Goal: Task Accomplishment & Management: Complete application form

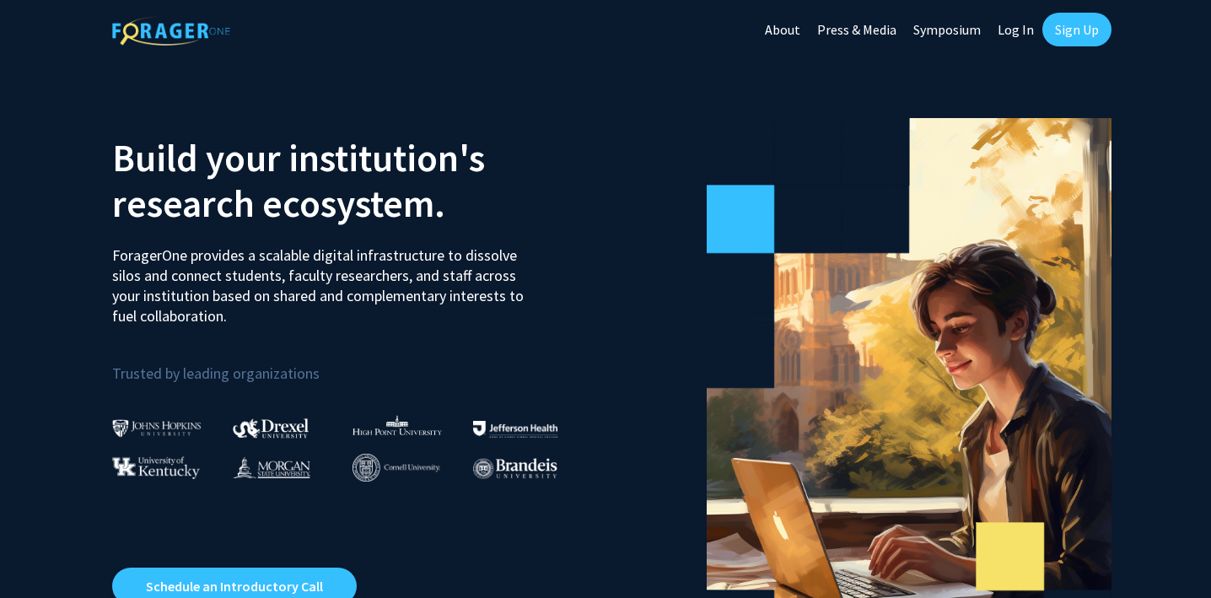
click at [1017, 30] on link "Log In" at bounding box center [1015, 29] width 53 height 59
select select
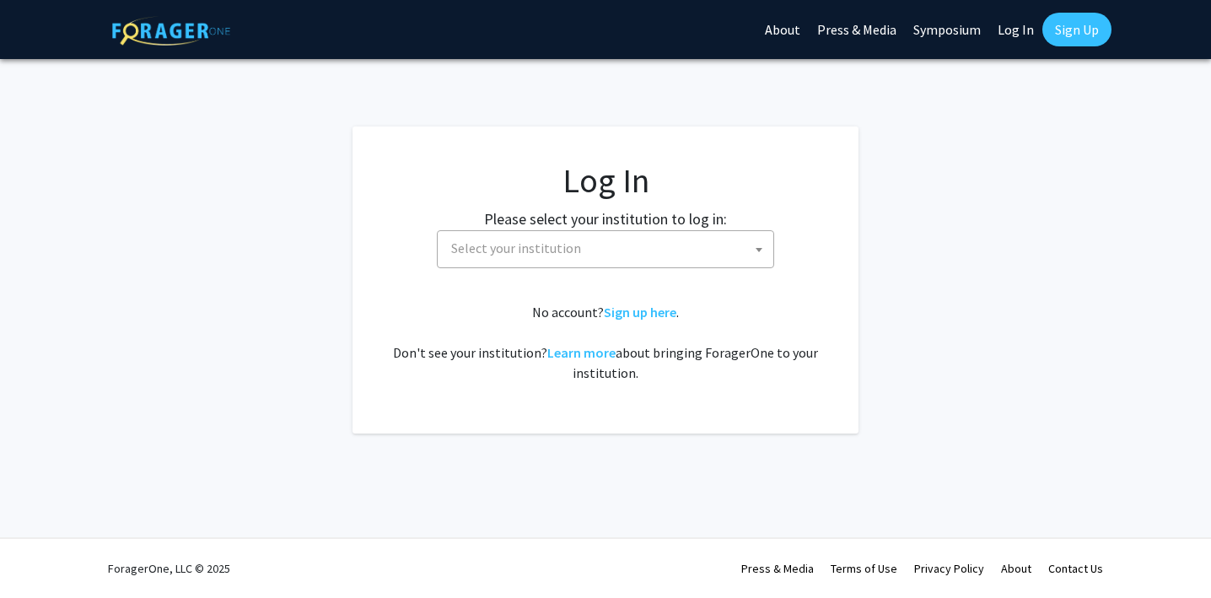
click at [625, 256] on span "Select your institution" at bounding box center [608, 248] width 329 height 35
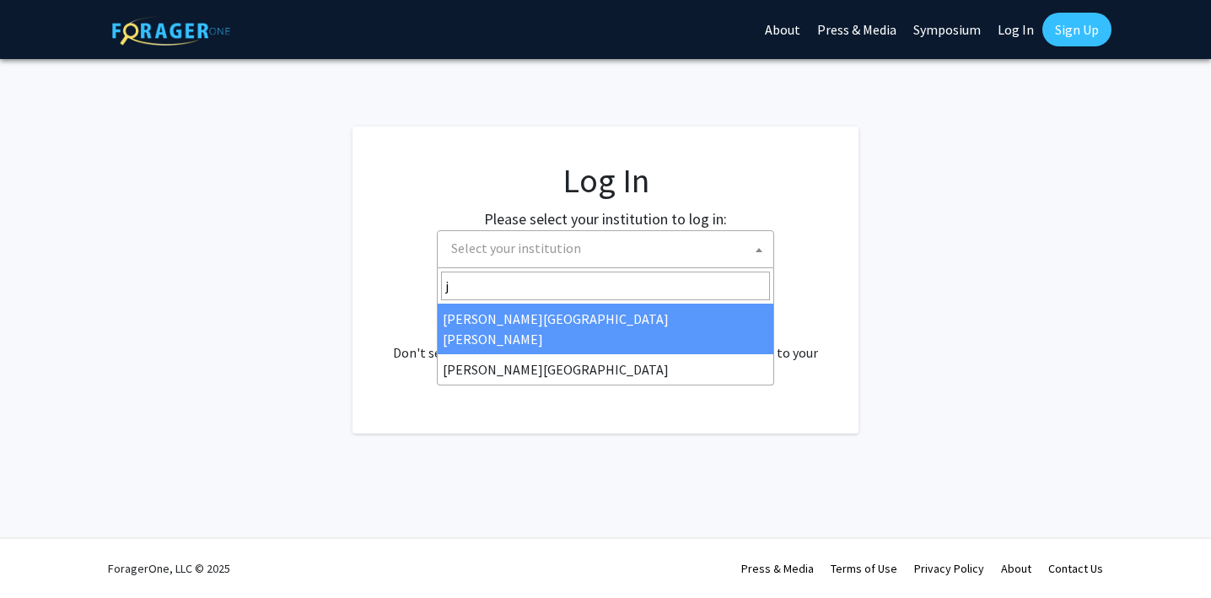
type input "jo"
select select "1"
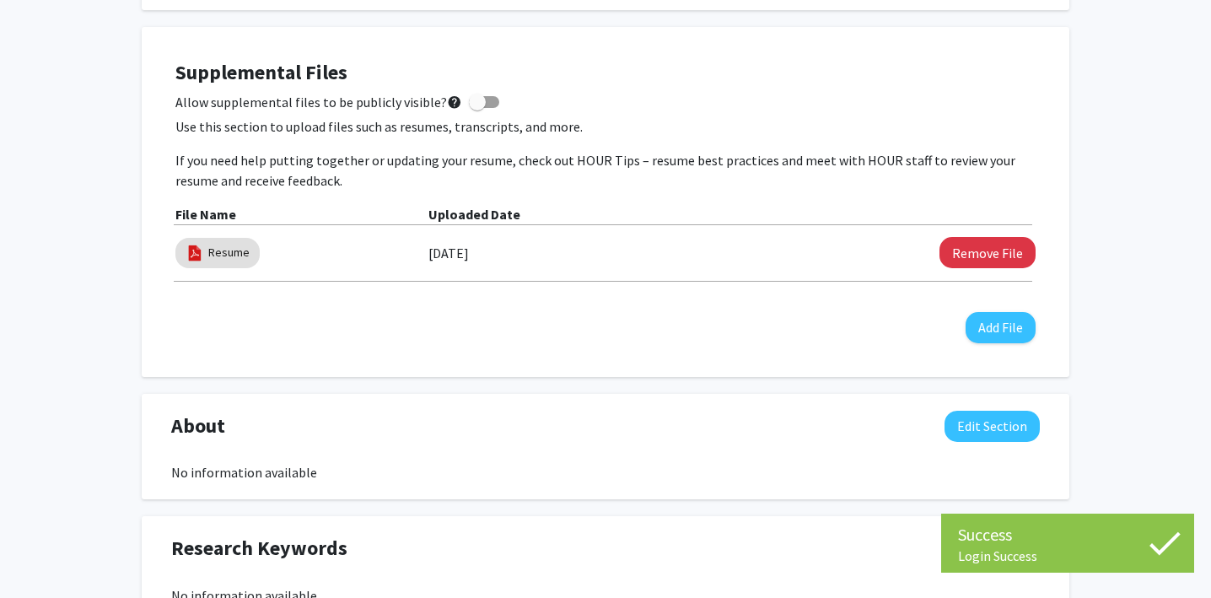
scroll to position [462, 0]
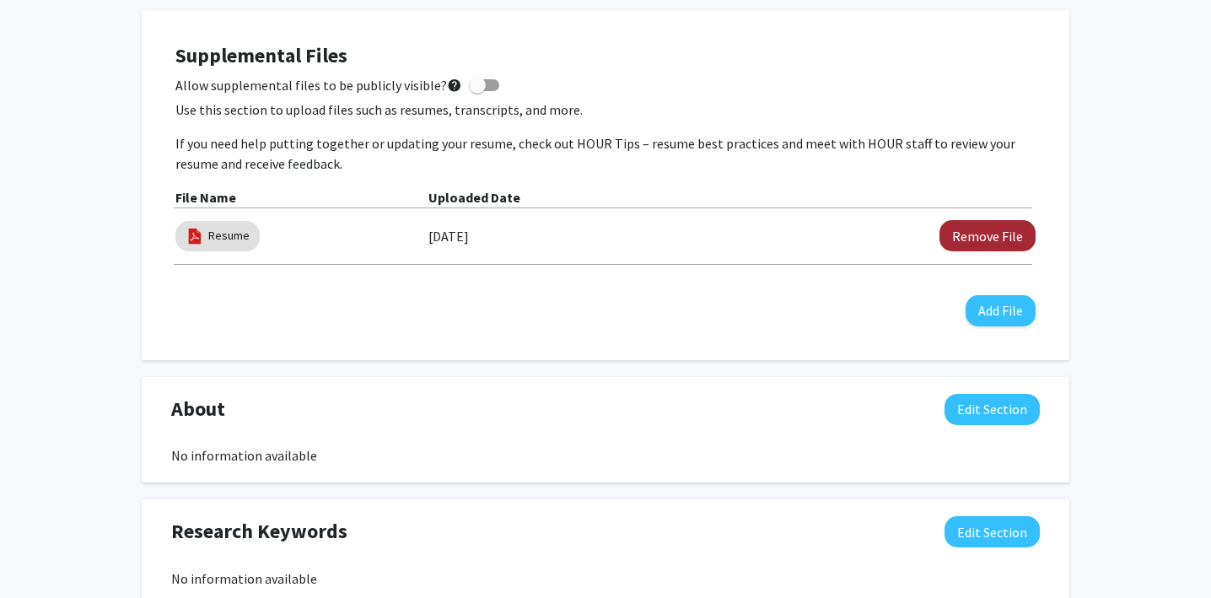
click at [993, 229] on button "Remove File" at bounding box center [987, 235] width 96 height 31
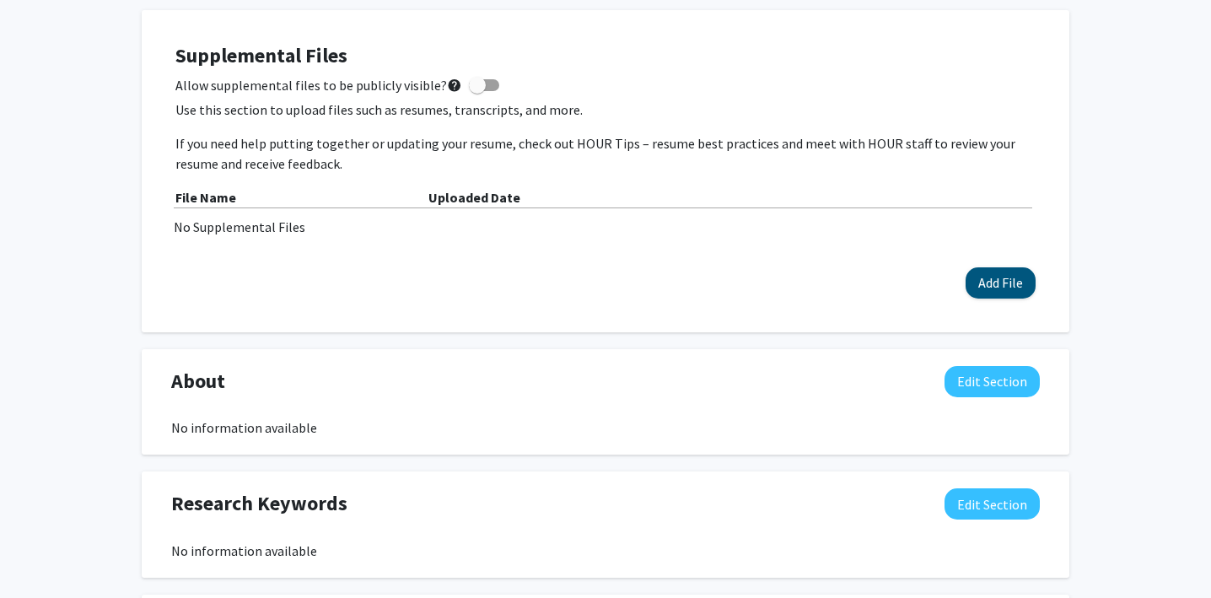
click at [993, 286] on button "Add File" at bounding box center [1000, 282] width 70 height 31
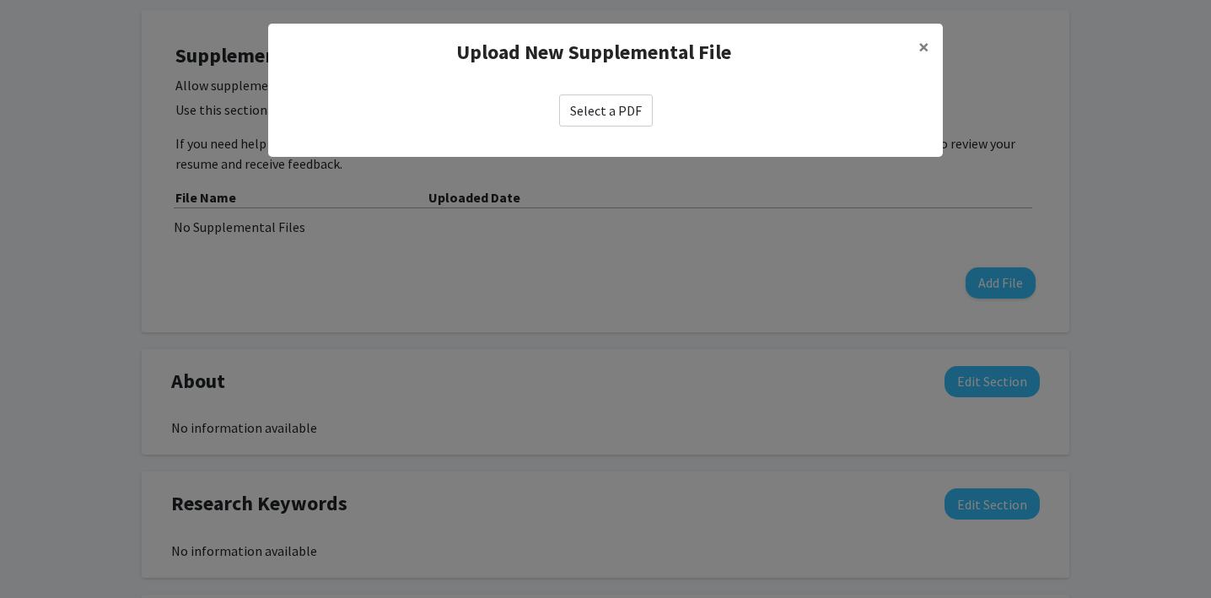
click at [597, 117] on label "Select a PDF" at bounding box center [606, 110] width 94 height 32
click at [0, 0] on input "Select a PDF" at bounding box center [0, 0] width 0 height 0
select select "custom"
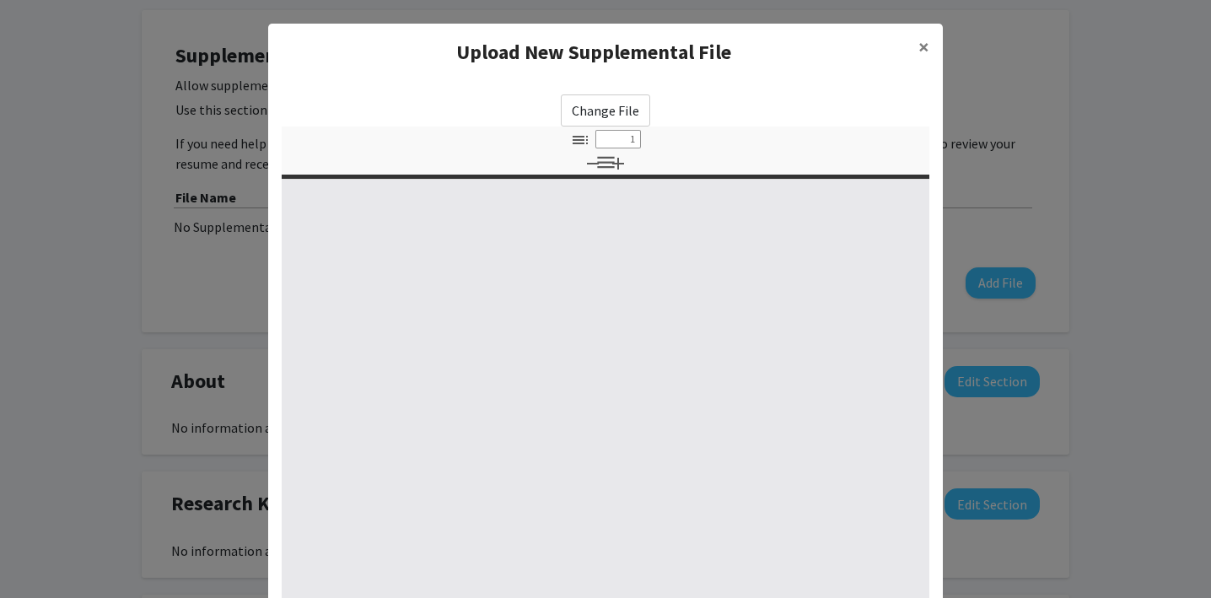
type input "0"
select select "custom"
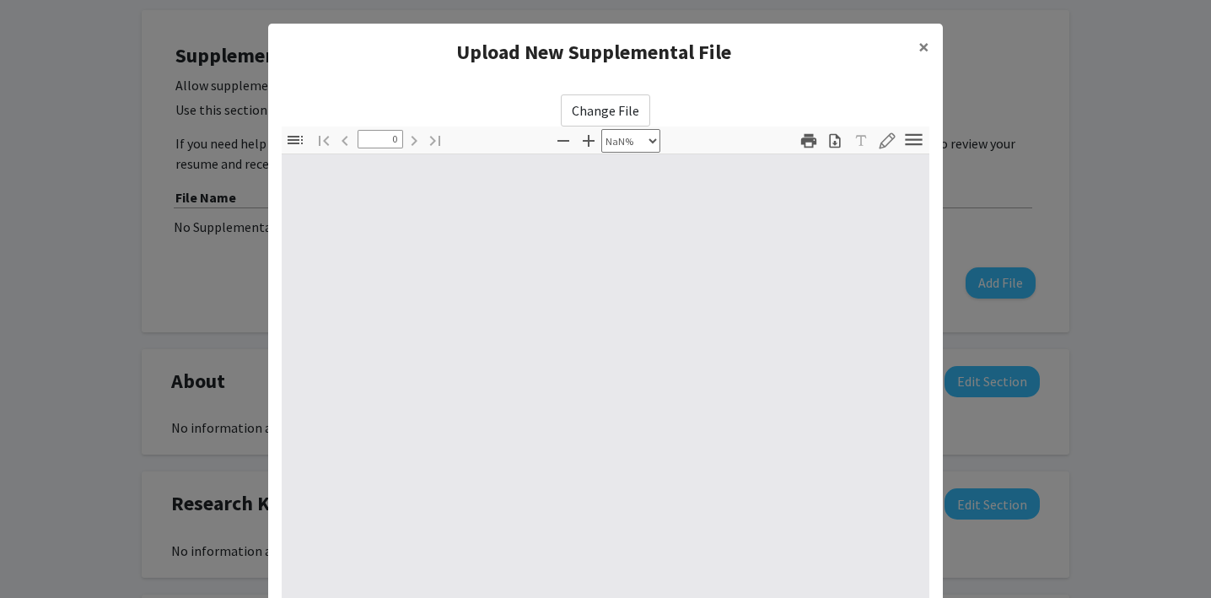
type input "1"
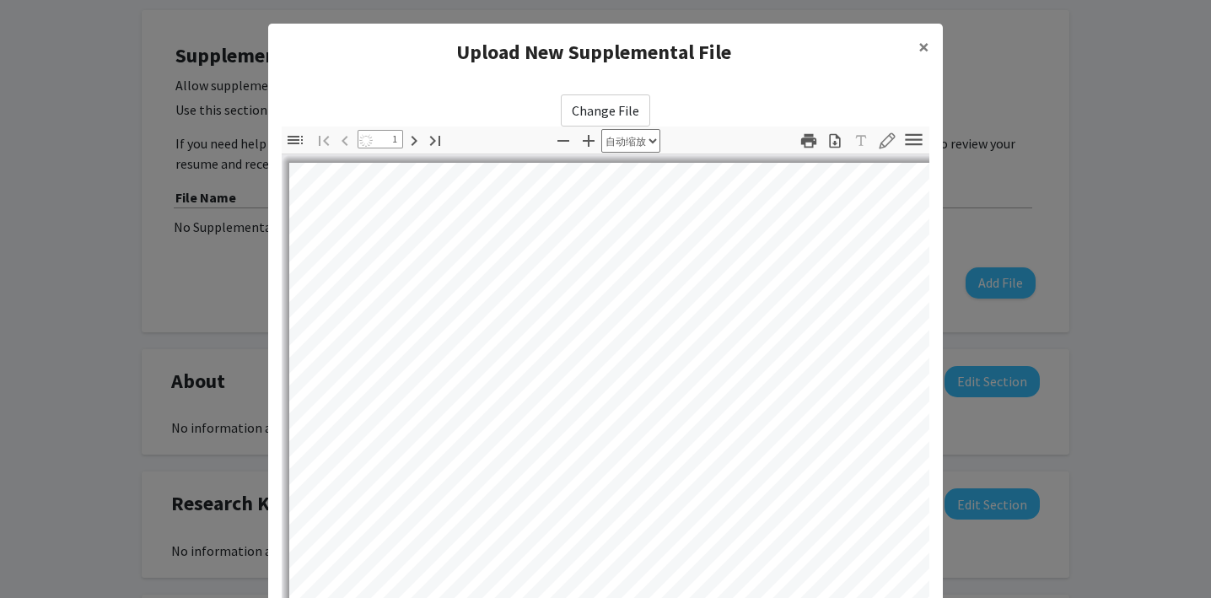
select select "auto"
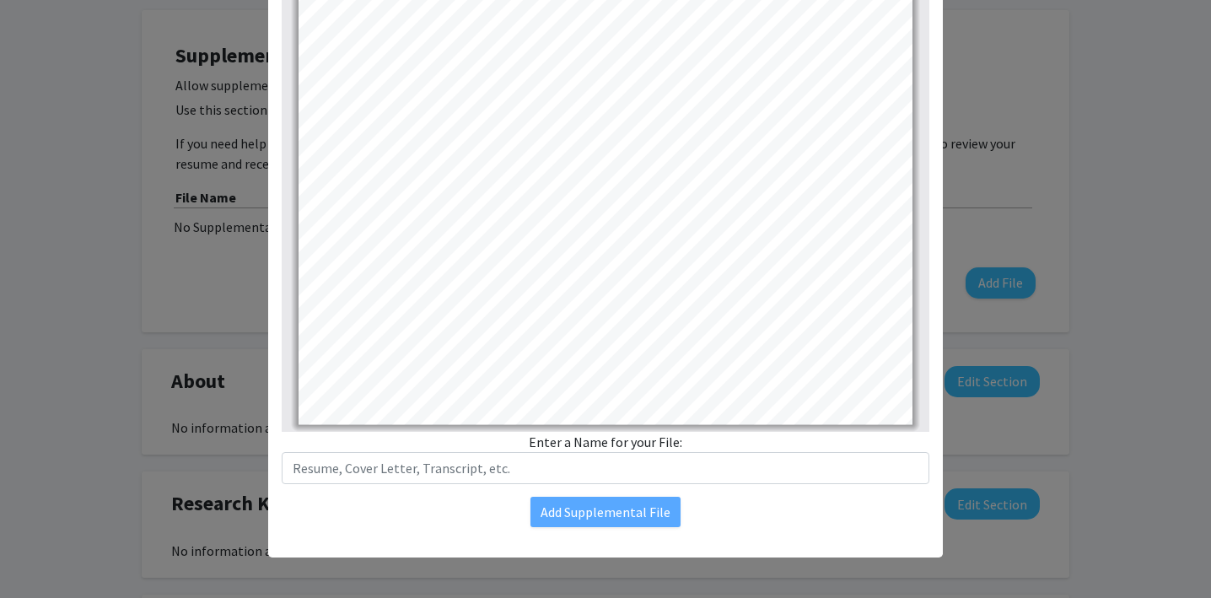
scroll to position [201, 0]
type input "1"
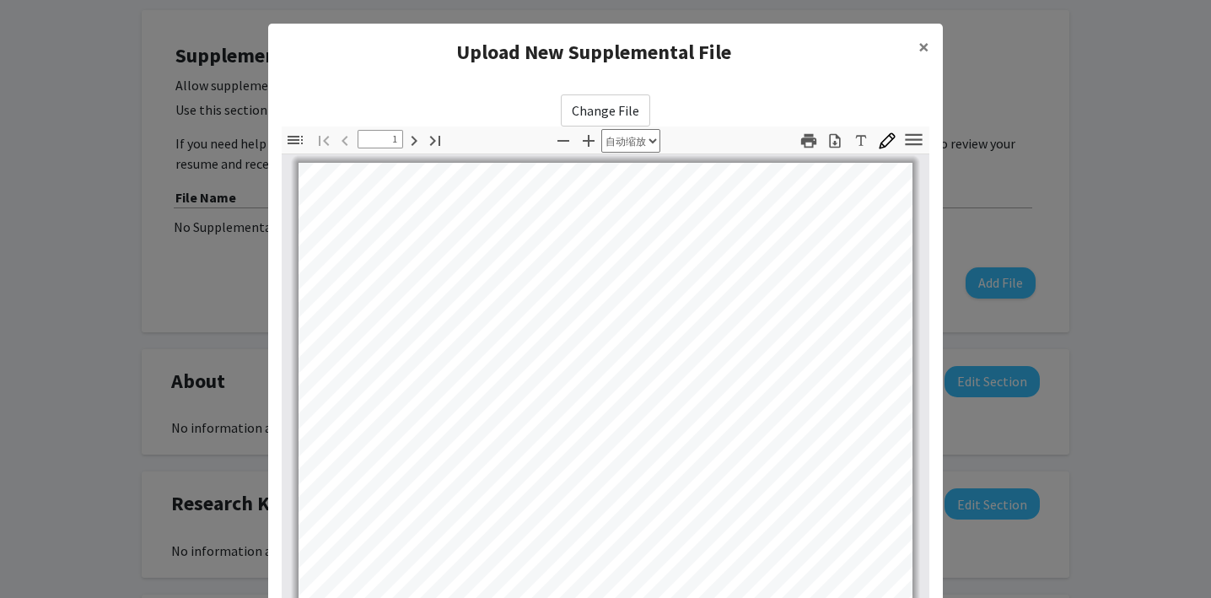
scroll to position [0, 0]
click at [922, 46] on span "×" at bounding box center [923, 47] width 11 height 26
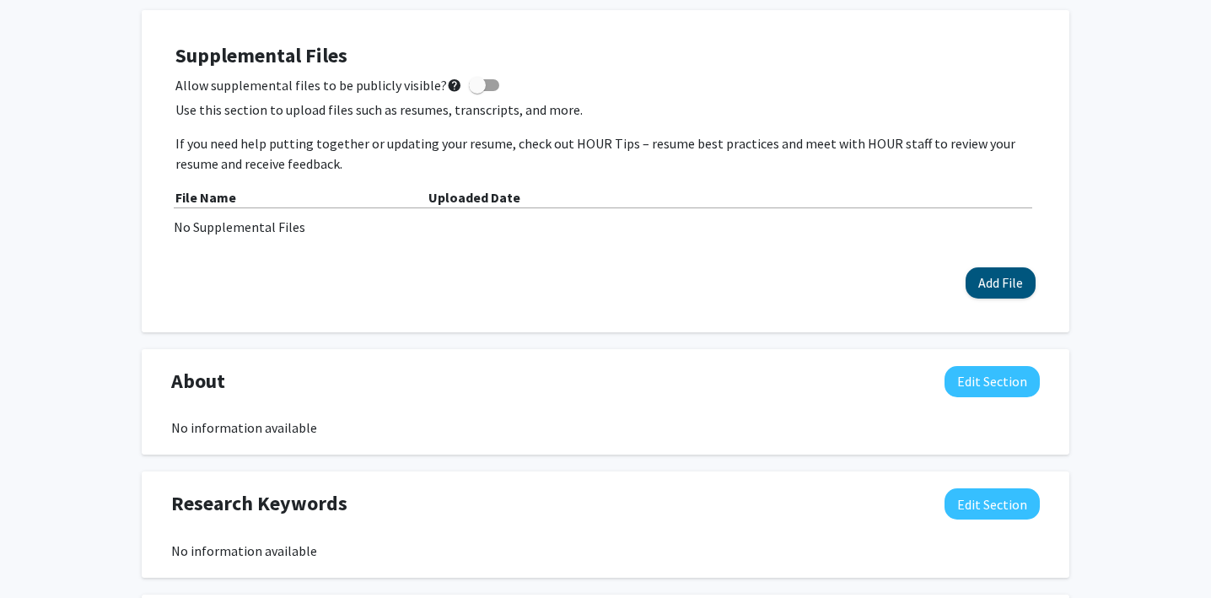
click at [1001, 282] on button "Add File" at bounding box center [1000, 282] width 70 height 31
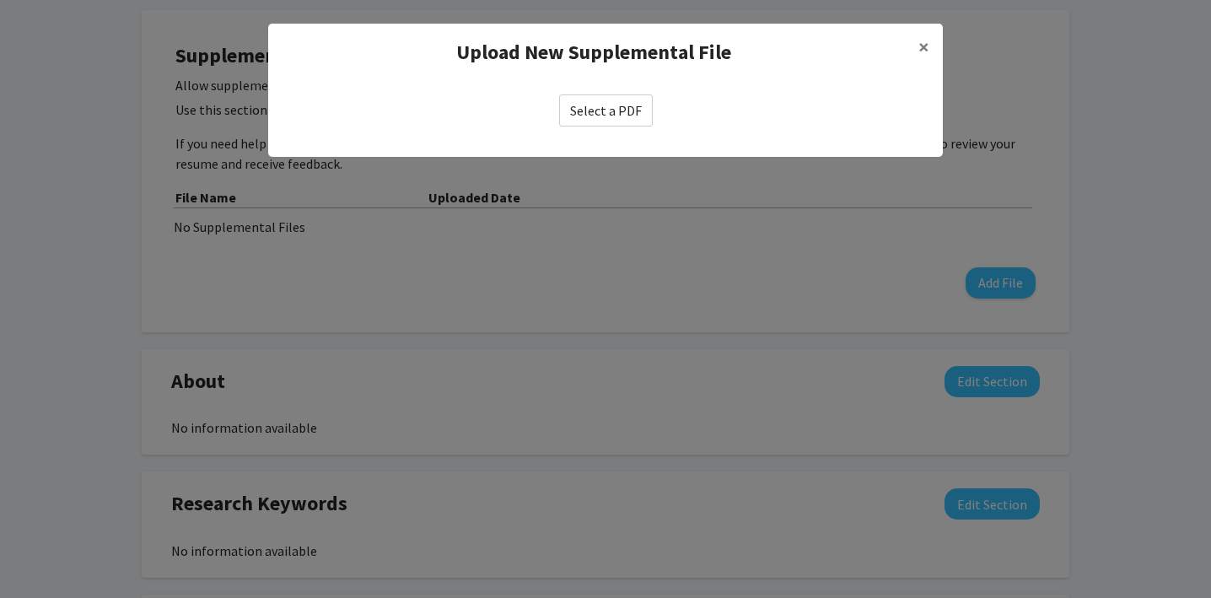
click at [624, 118] on label "Select a PDF" at bounding box center [606, 110] width 94 height 32
click at [0, 0] on input "Select a PDF" at bounding box center [0, 0] width 0 height 0
select select "custom"
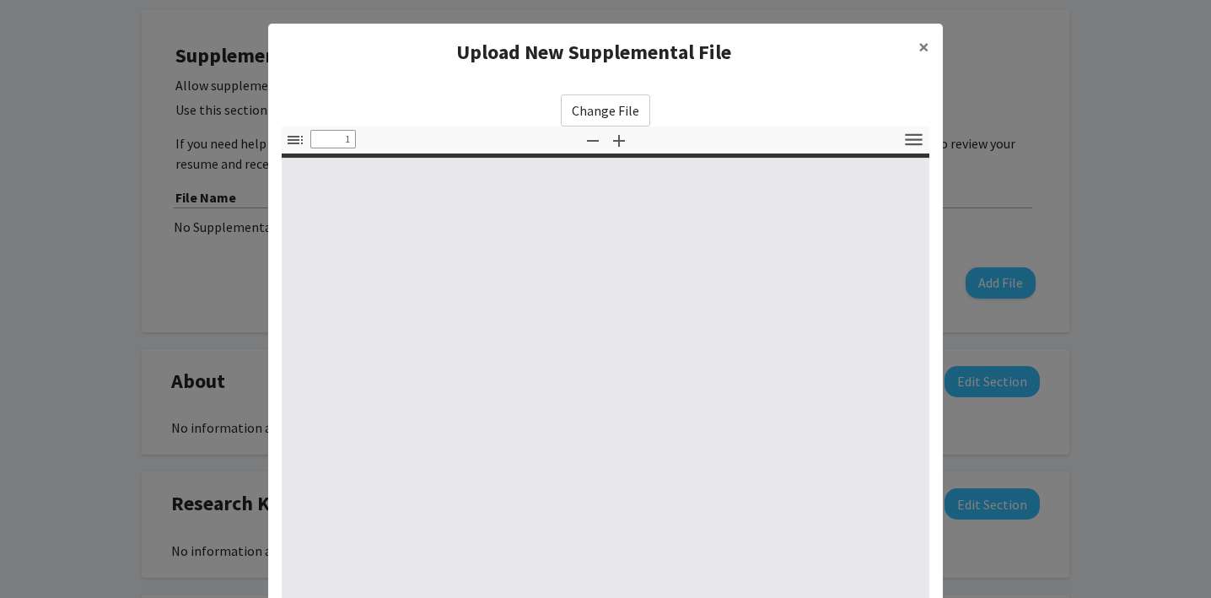
type input "0"
select select "custom"
type input "1"
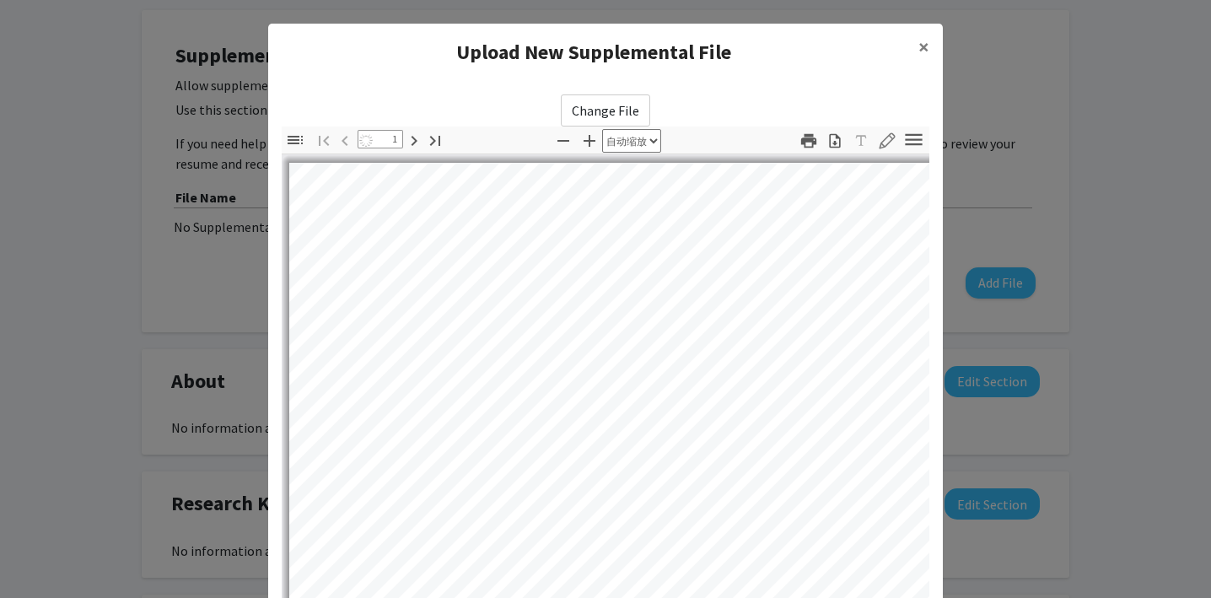
select select "auto"
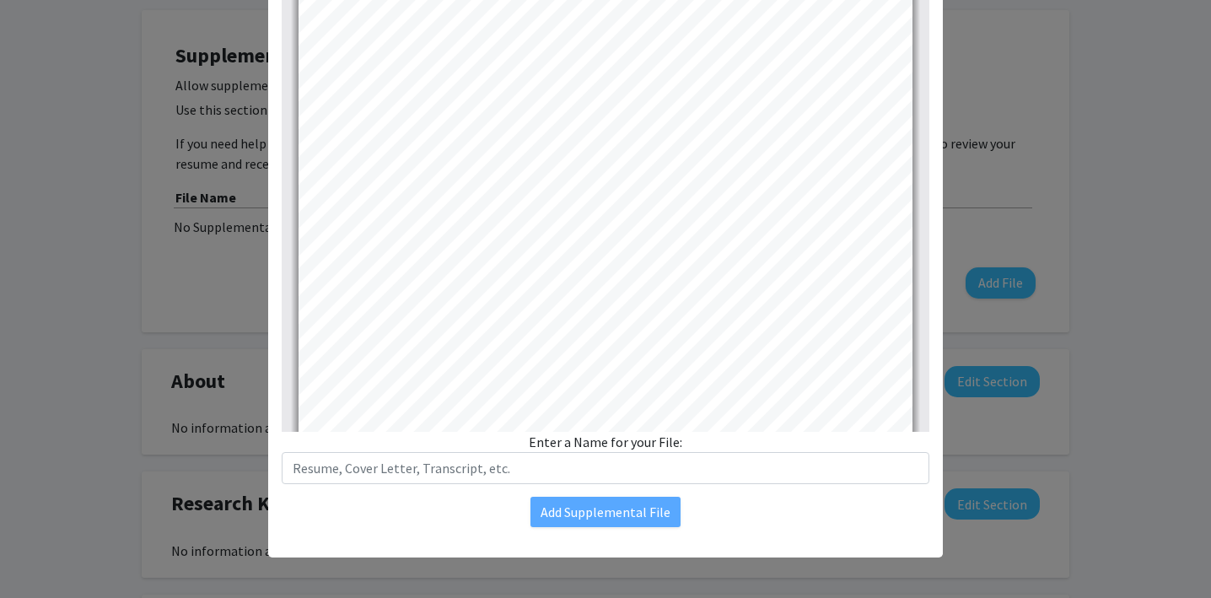
scroll to position [201, 0]
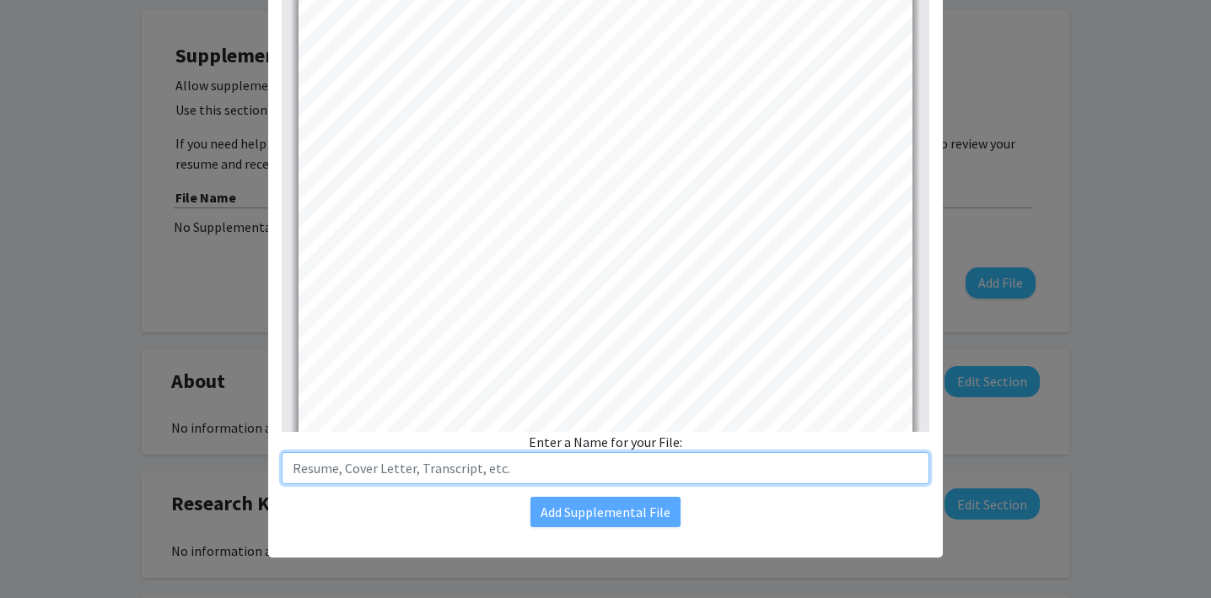
click at [550, 480] on input "text" at bounding box center [606, 468] width 648 height 32
type input "2"
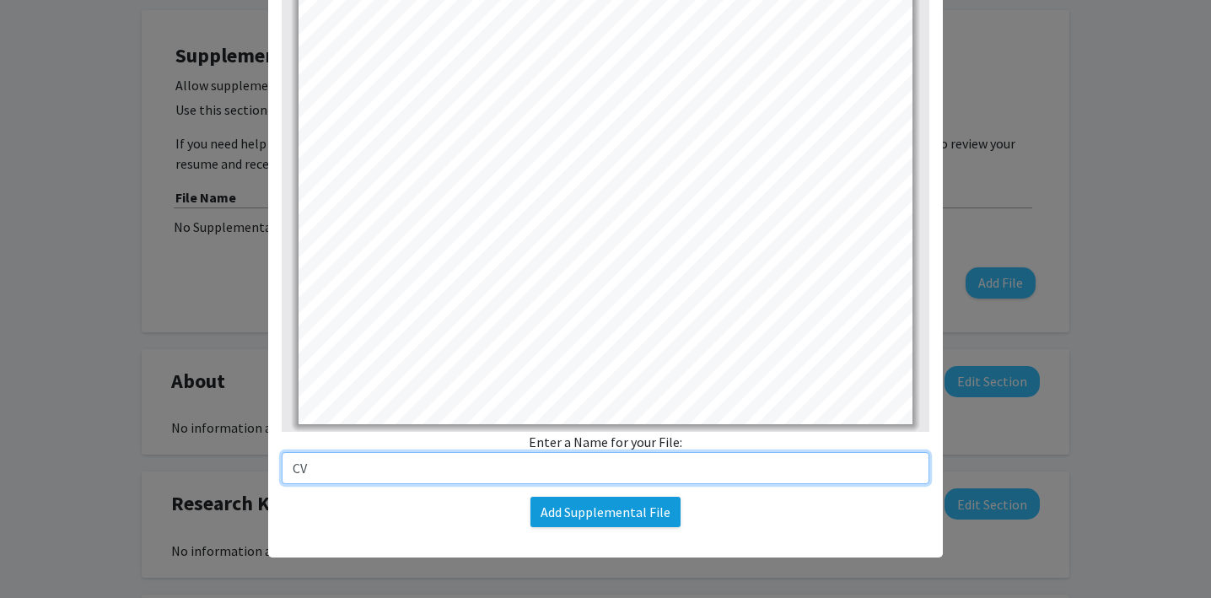
type input "CV"
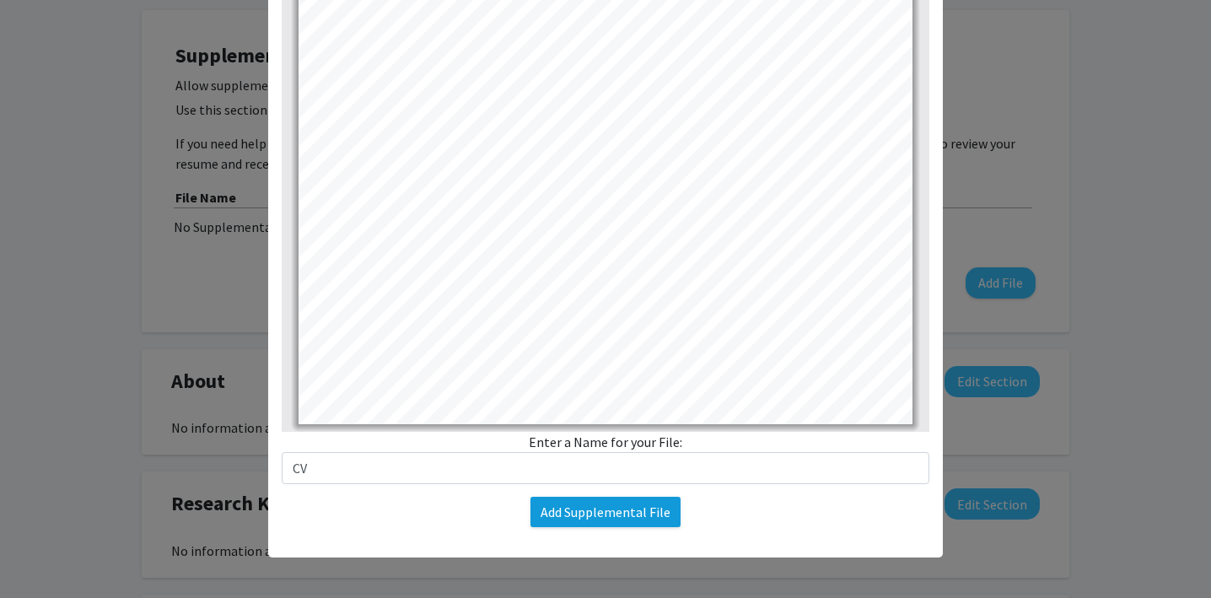
click at [632, 520] on button "Add Supplemental File" at bounding box center [605, 512] width 150 height 30
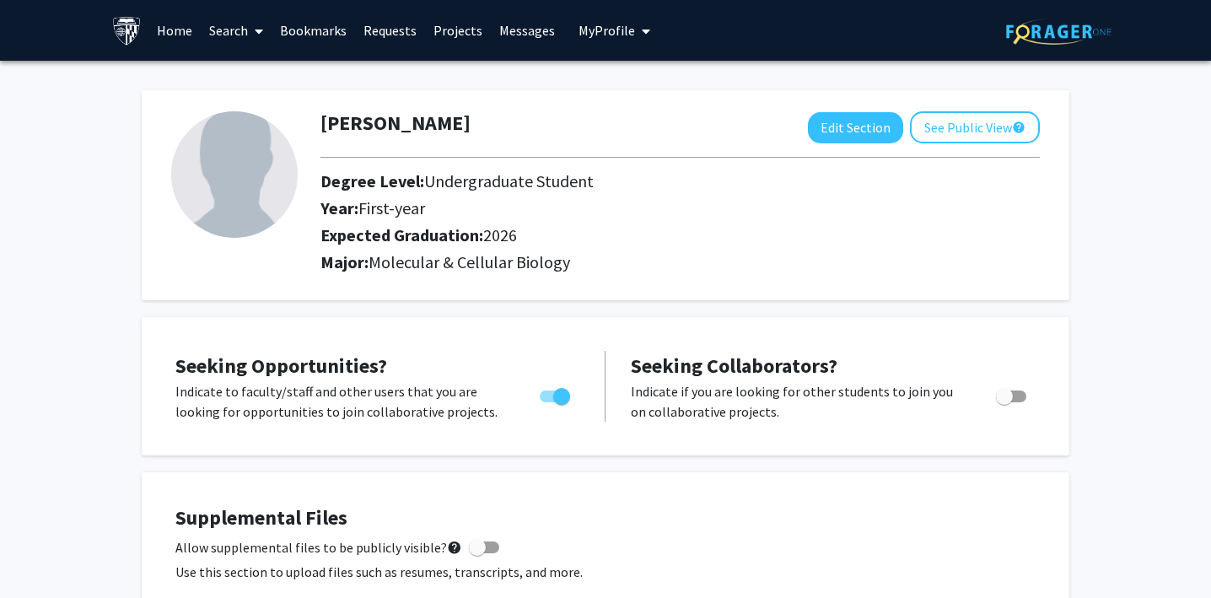
scroll to position [0, 0]
click at [234, 24] on link "Search" at bounding box center [236, 30] width 71 height 59
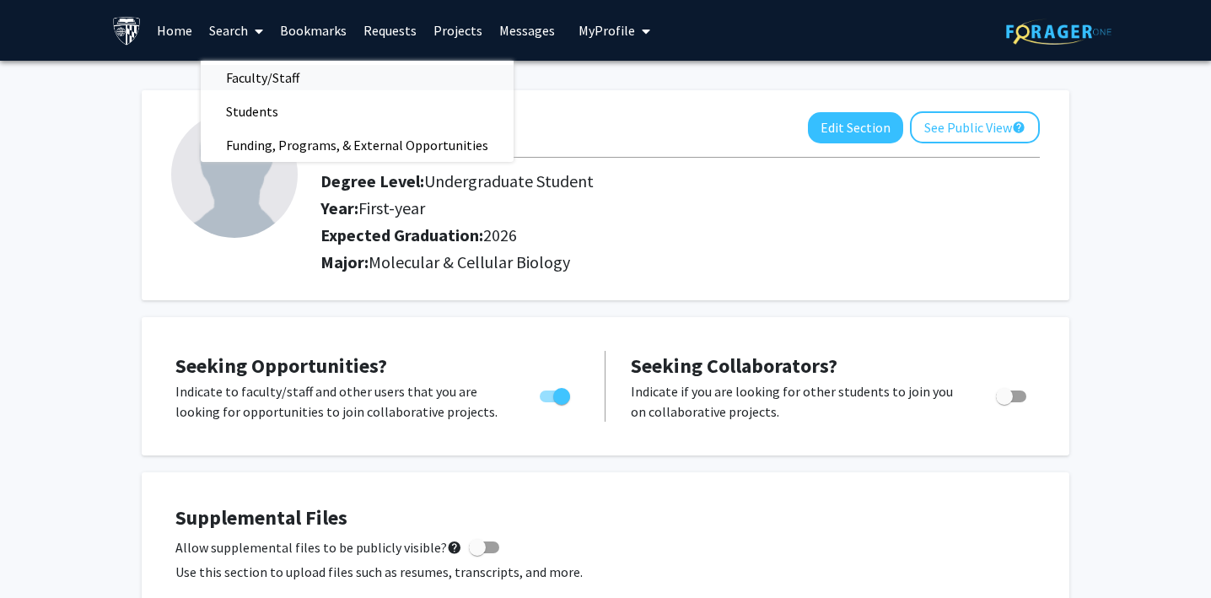
click at [258, 78] on span "Faculty/Staff" at bounding box center [263, 78] width 124 height 34
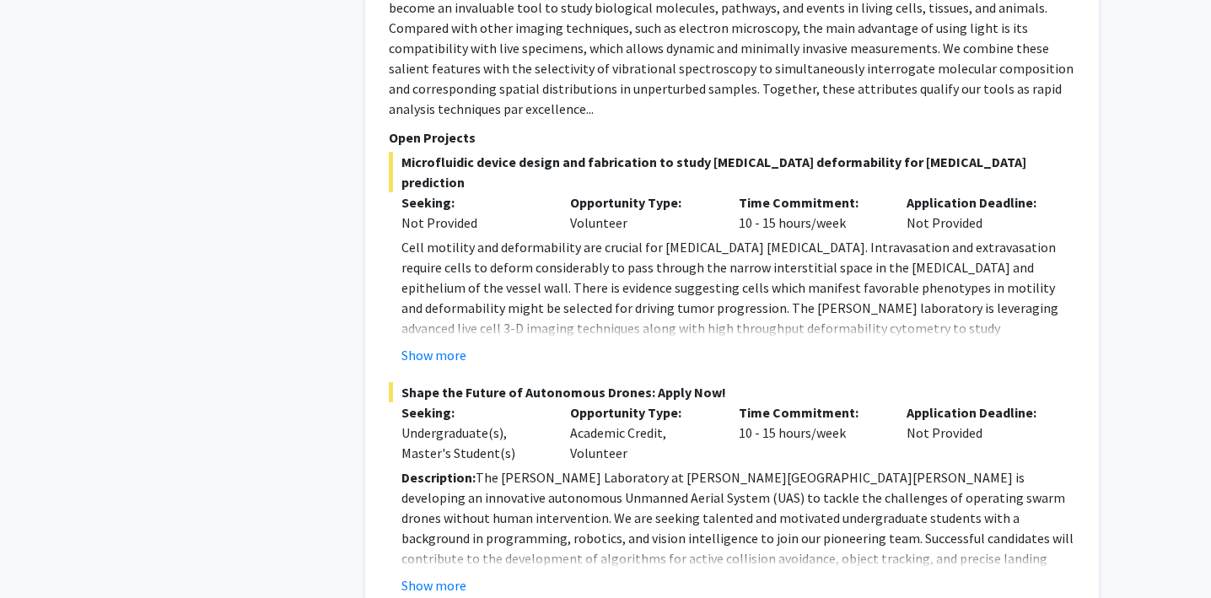
scroll to position [3032, 0]
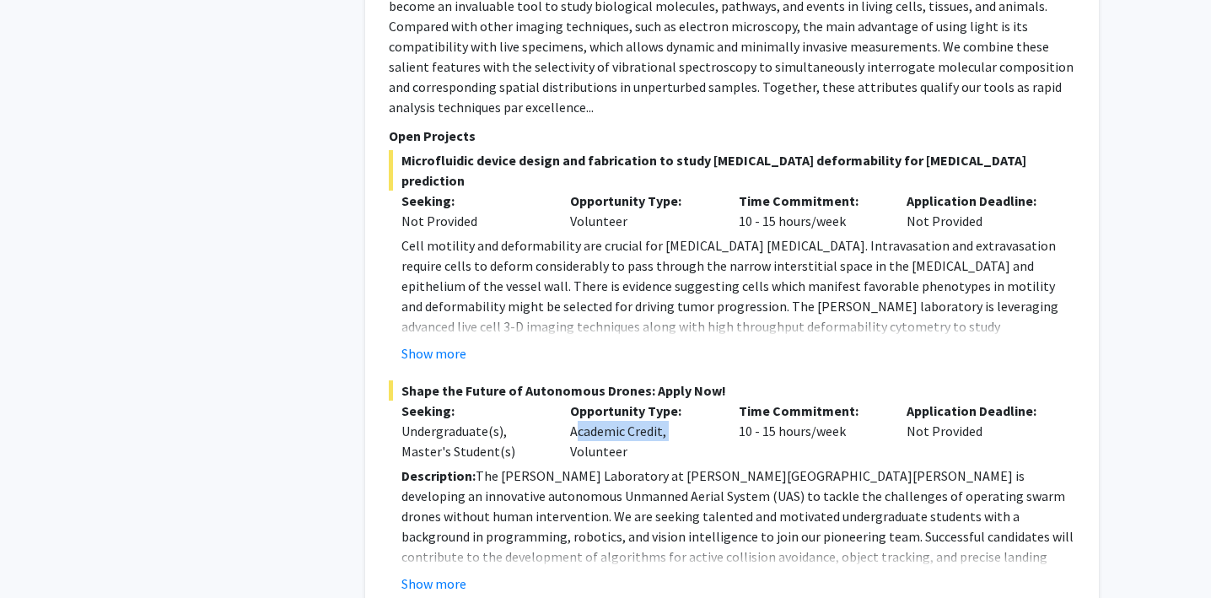
drag, startPoint x: 567, startPoint y: 334, endPoint x: 673, endPoint y: 334, distance: 106.2
click at [673, 400] on div "Opportunity Type: Academic Credit, Volunteer" at bounding box center [641, 430] width 169 height 61
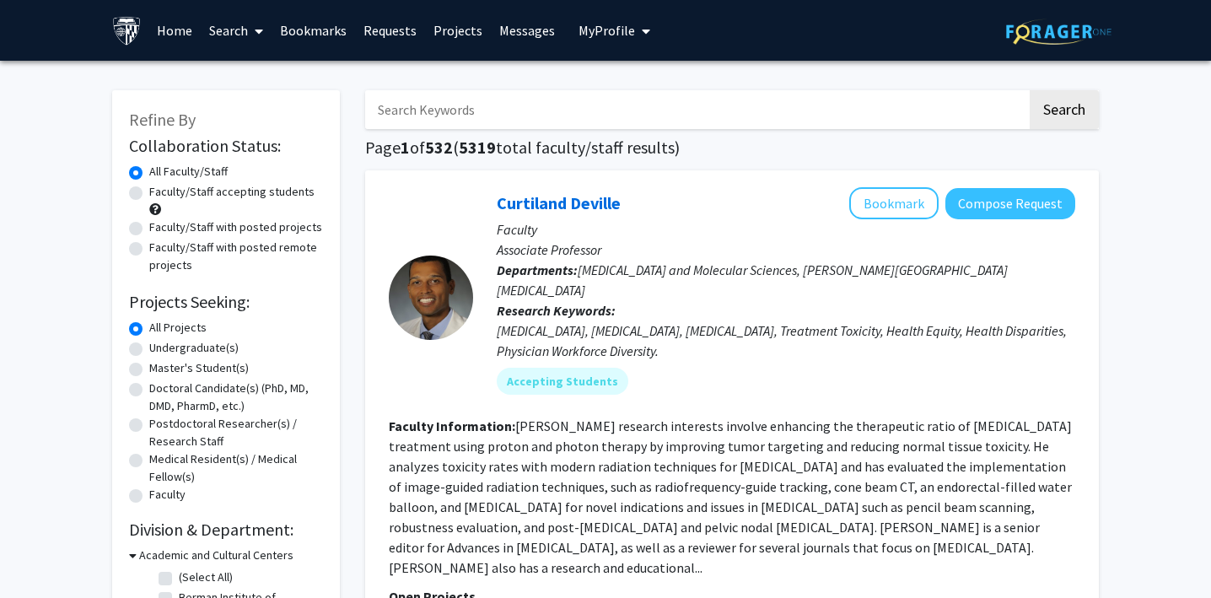
scroll to position [0, 0]
click at [149, 349] on label "Undergraduate(s)" at bounding box center [193, 348] width 89 height 18
click at [149, 349] on input "Undergraduate(s)" at bounding box center [154, 344] width 11 height 11
radio input "true"
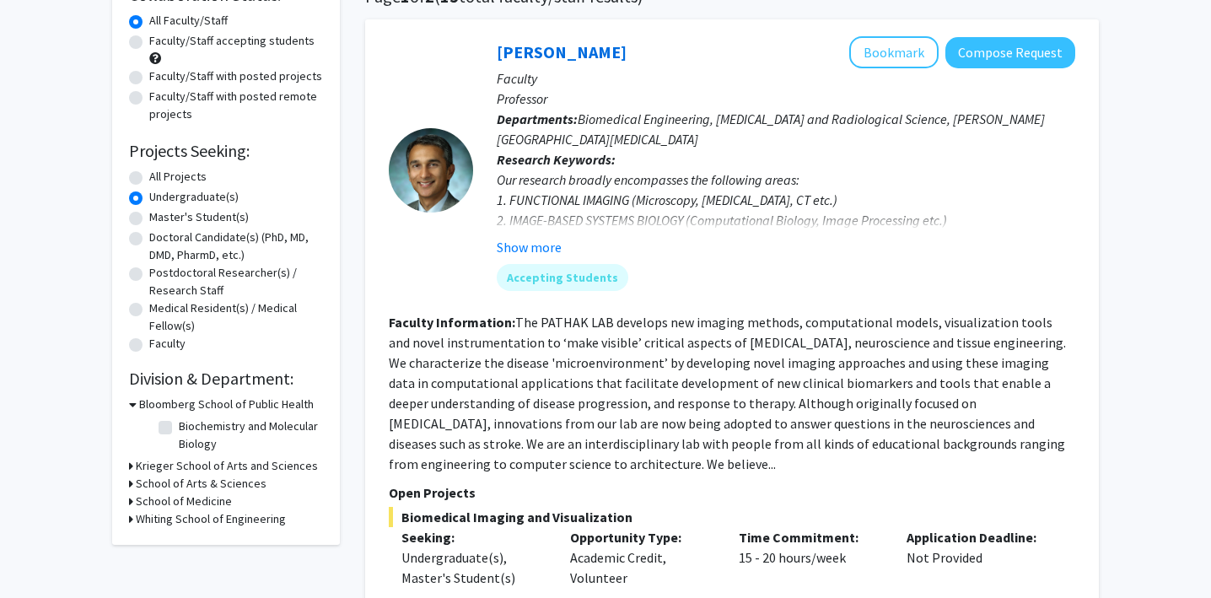
scroll to position [189, 0]
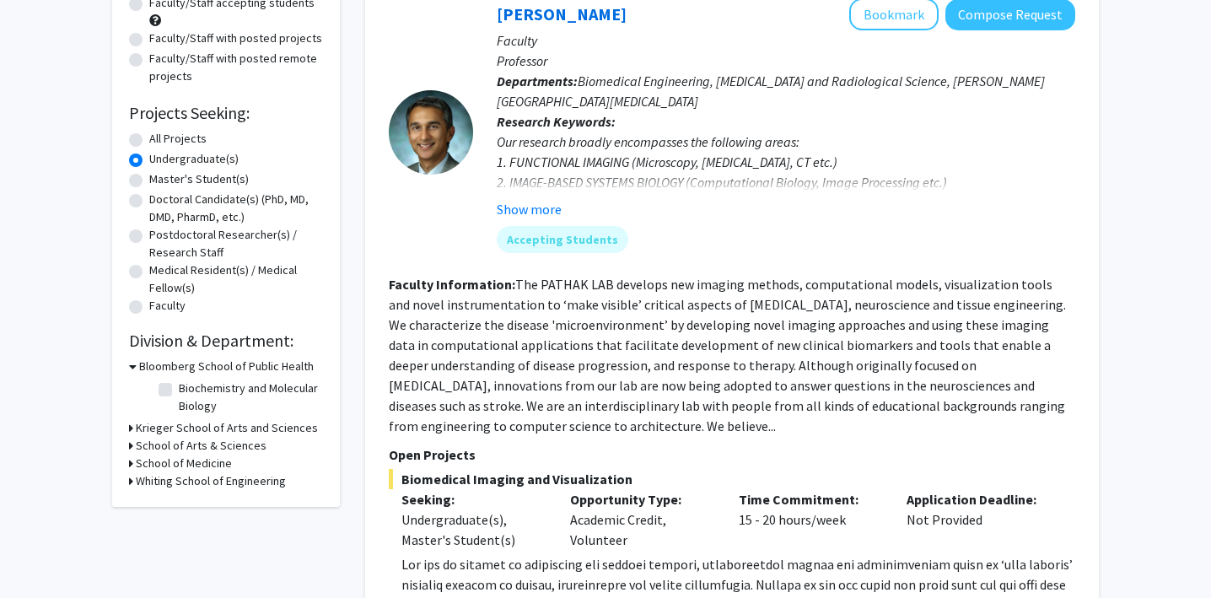
click at [148, 427] on h3 "Krieger School of Arts and Sciences" at bounding box center [227, 428] width 182 height 18
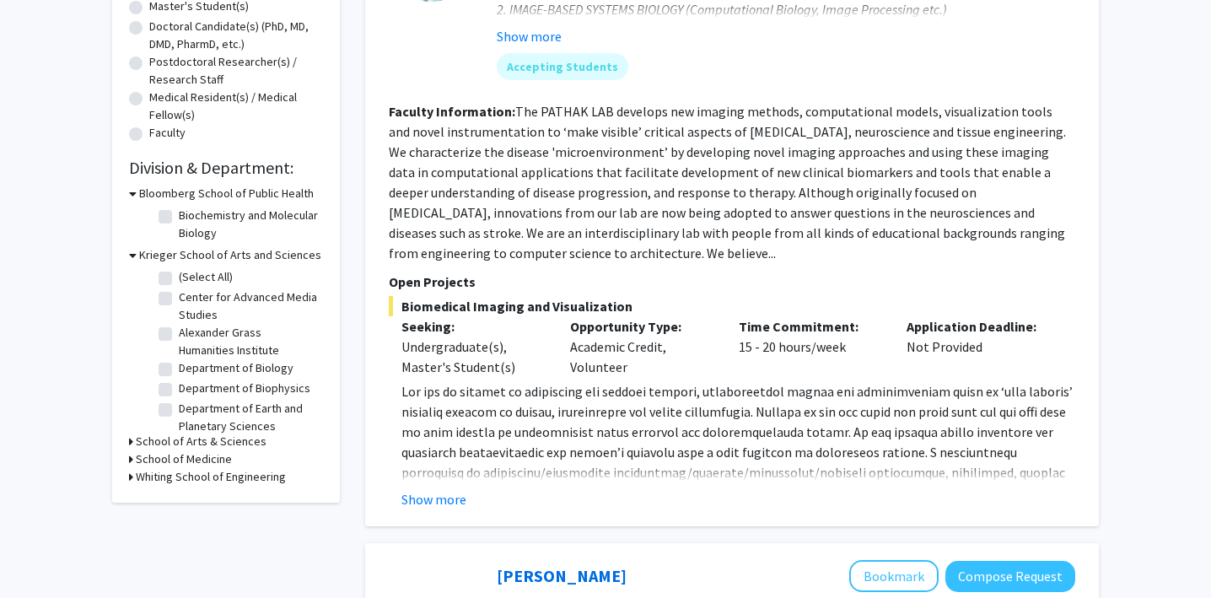
scroll to position [380, 0]
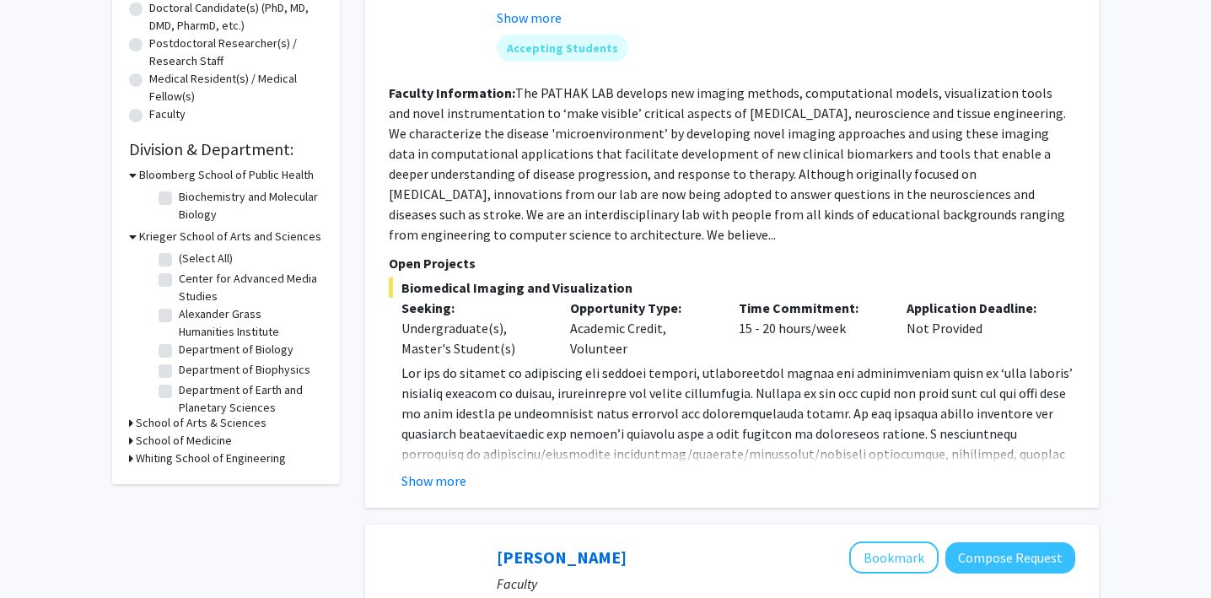
click at [179, 352] on label "Department of Biology" at bounding box center [236, 350] width 115 height 18
click at [179, 352] on input "Department of Biology" at bounding box center [184, 346] width 11 height 11
checkbox input "true"
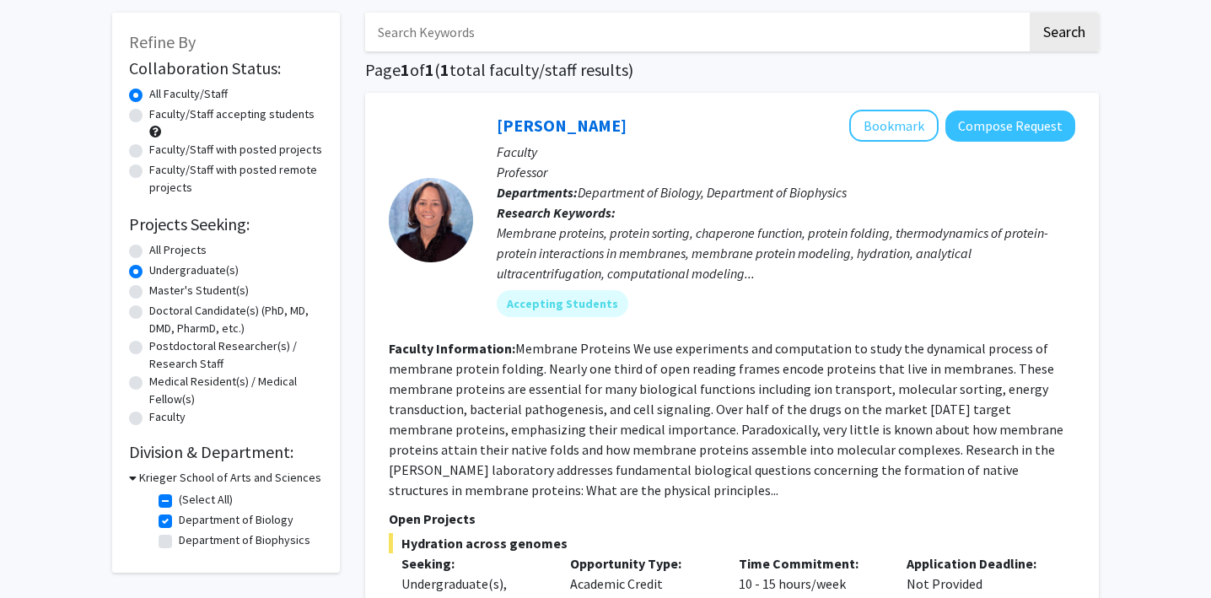
scroll to position [77, 0]
click at [1028, 129] on button "Compose Request" at bounding box center [1010, 126] width 130 height 31
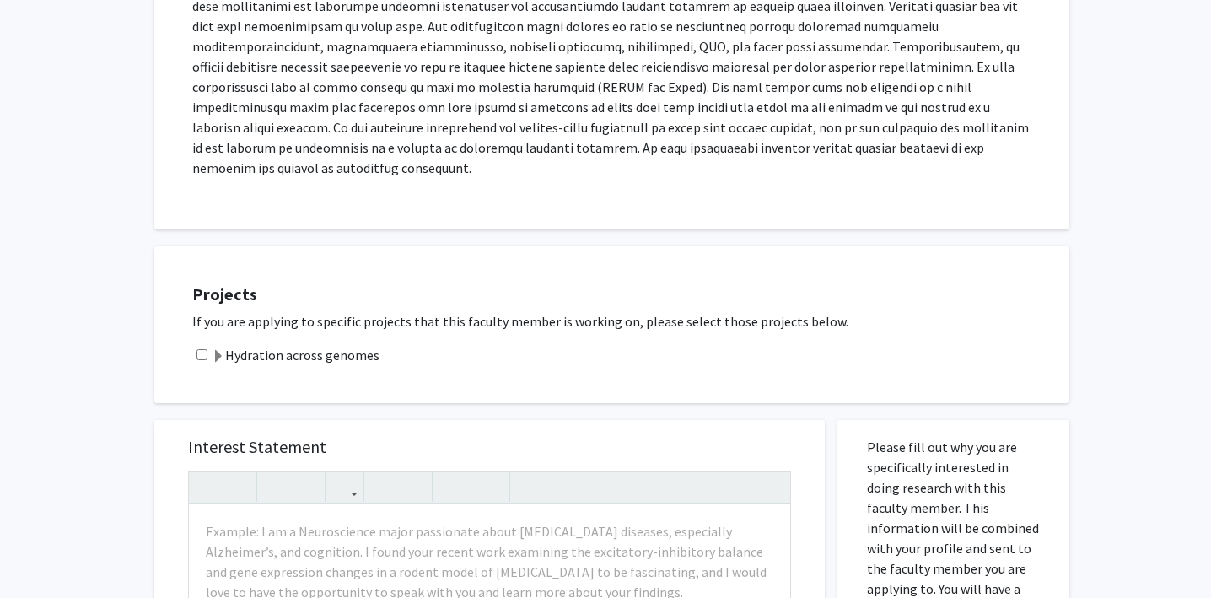
scroll to position [570, 0]
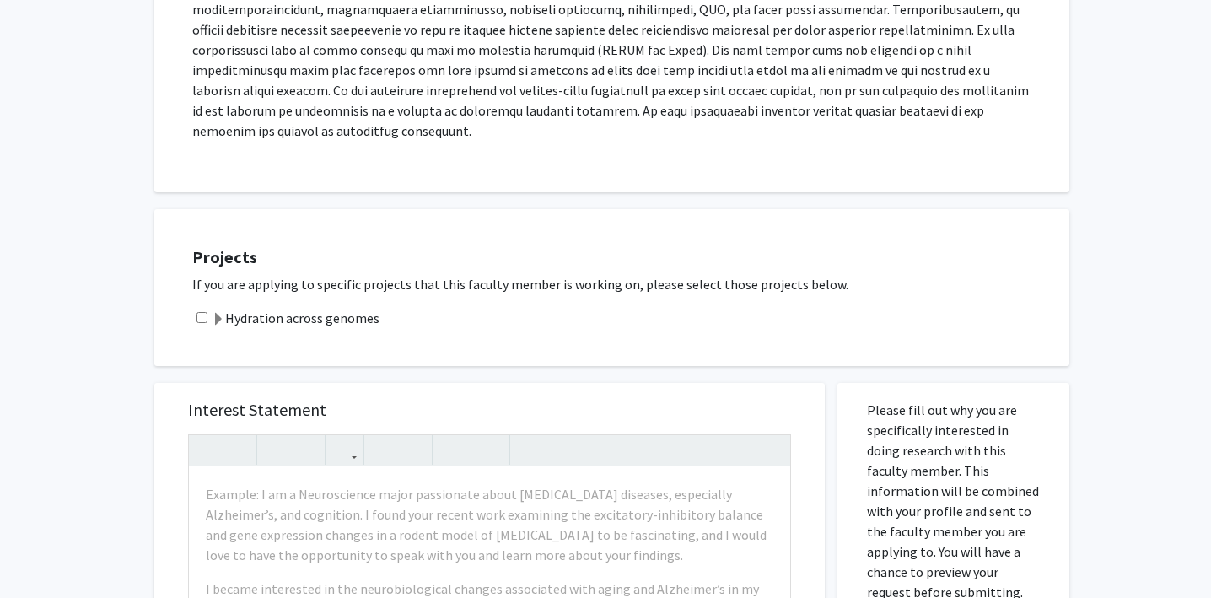
click at [192, 308] on div "Hydration across genomes" at bounding box center [622, 318] width 860 height 20
click at [202, 312] on input "checkbox" at bounding box center [201, 317] width 11 height 11
checkbox input "true"
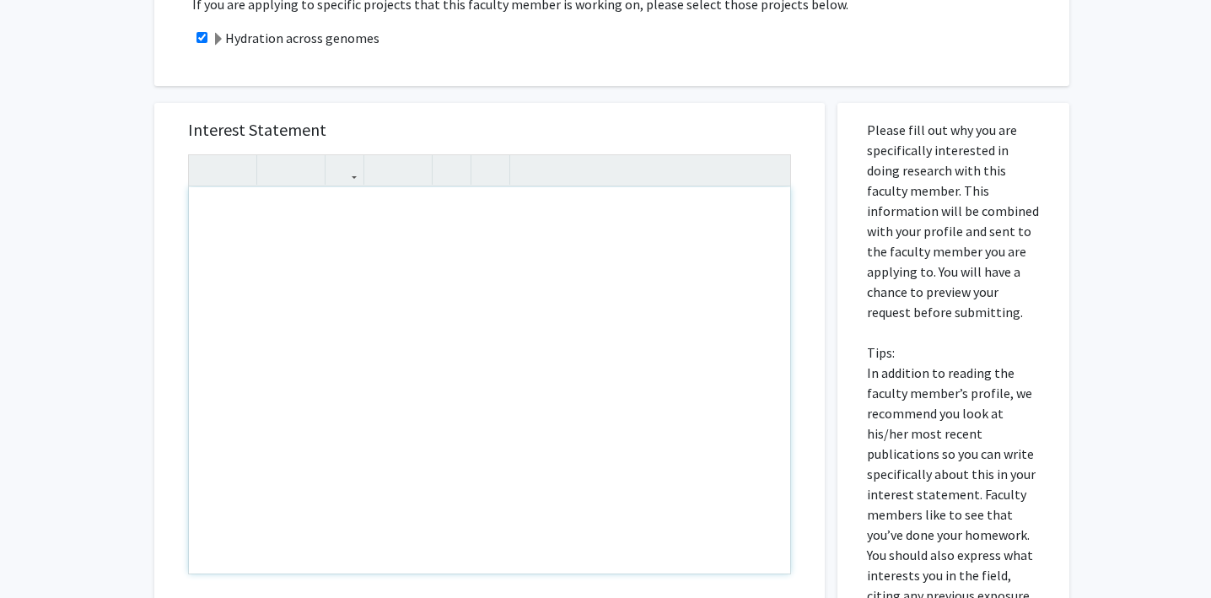
scroll to position [859, 0]
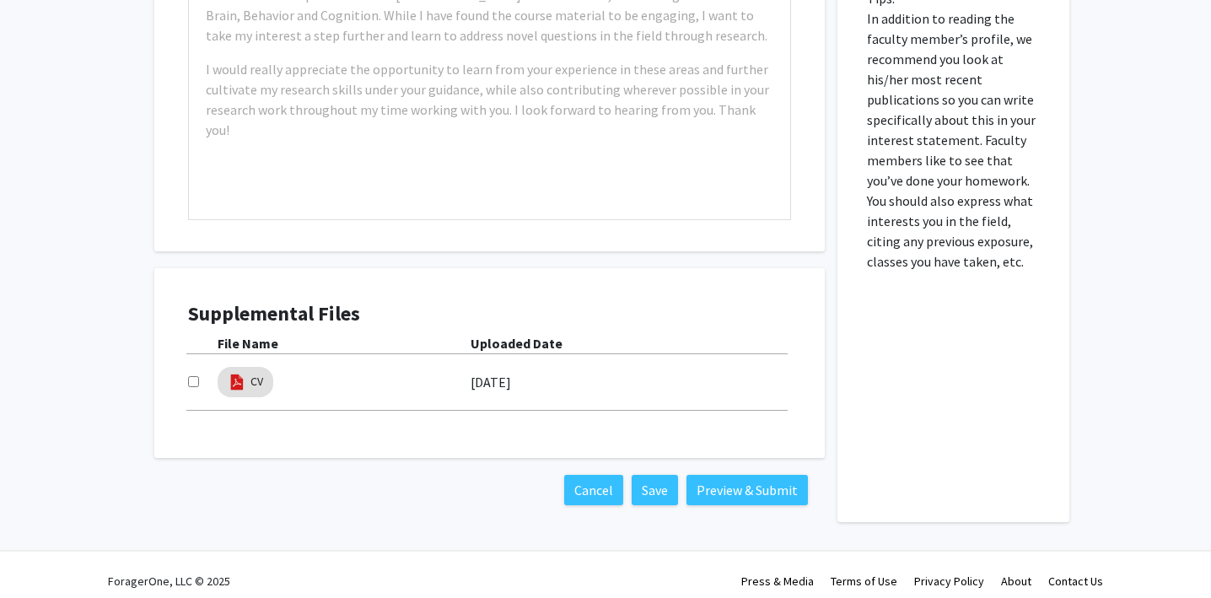
scroll to position [1199, 0]
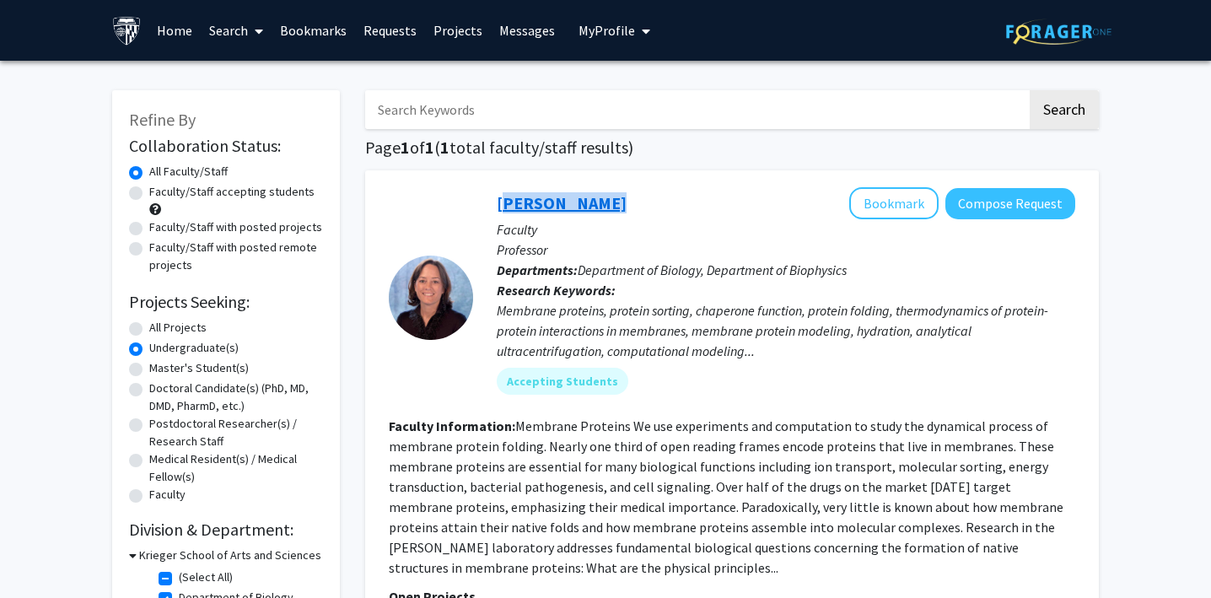
drag, startPoint x: 628, startPoint y: 207, endPoint x: 499, endPoint y: 203, distance: 129.0
click at [499, 203] on div "[PERSON_NAME] Bookmark Compose Request" at bounding box center [786, 203] width 578 height 32
copy link "[PERSON_NAME]"
